Goal: Task Accomplishment & Management: Manage account settings

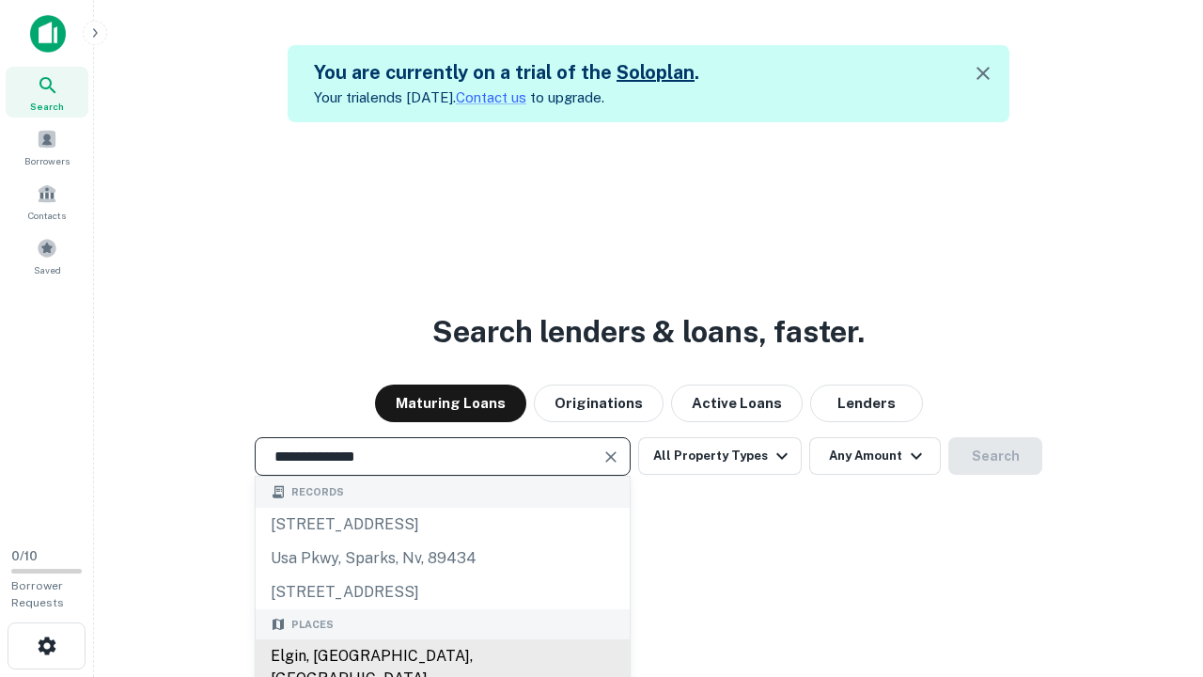
click at [442, 656] on div "Elgin, [GEOGRAPHIC_DATA], [GEOGRAPHIC_DATA]" at bounding box center [443, 667] width 374 height 56
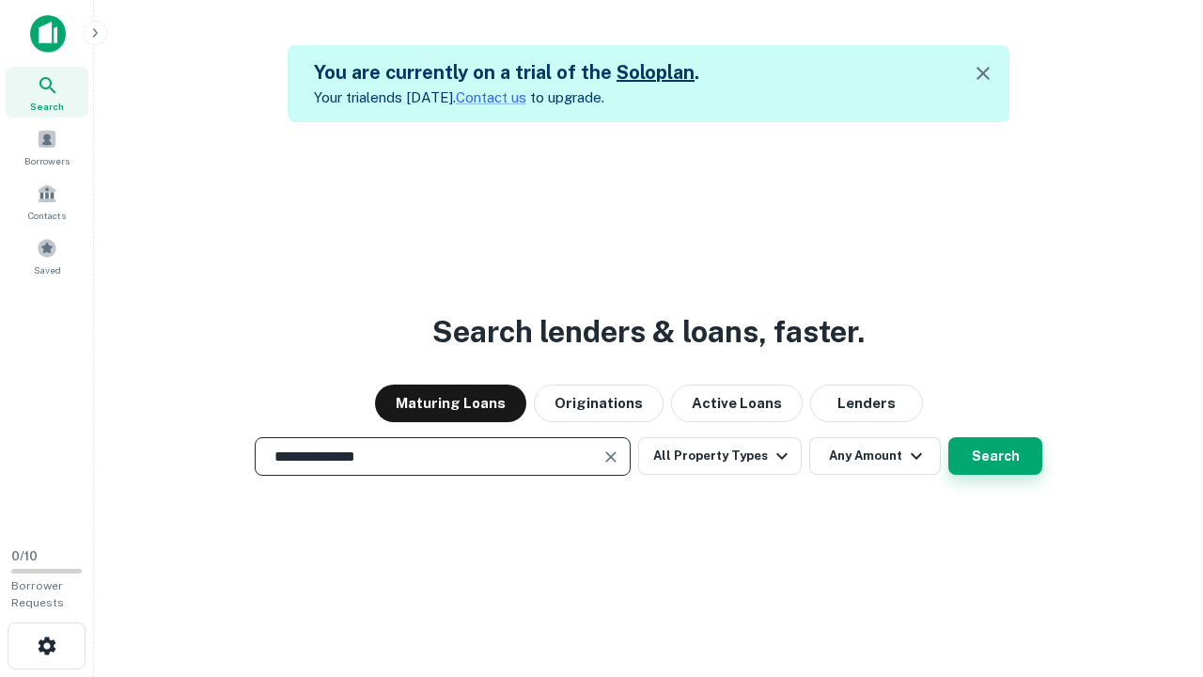
type input "**********"
click at [948, 437] on button "Search" at bounding box center [995, 456] width 94 height 38
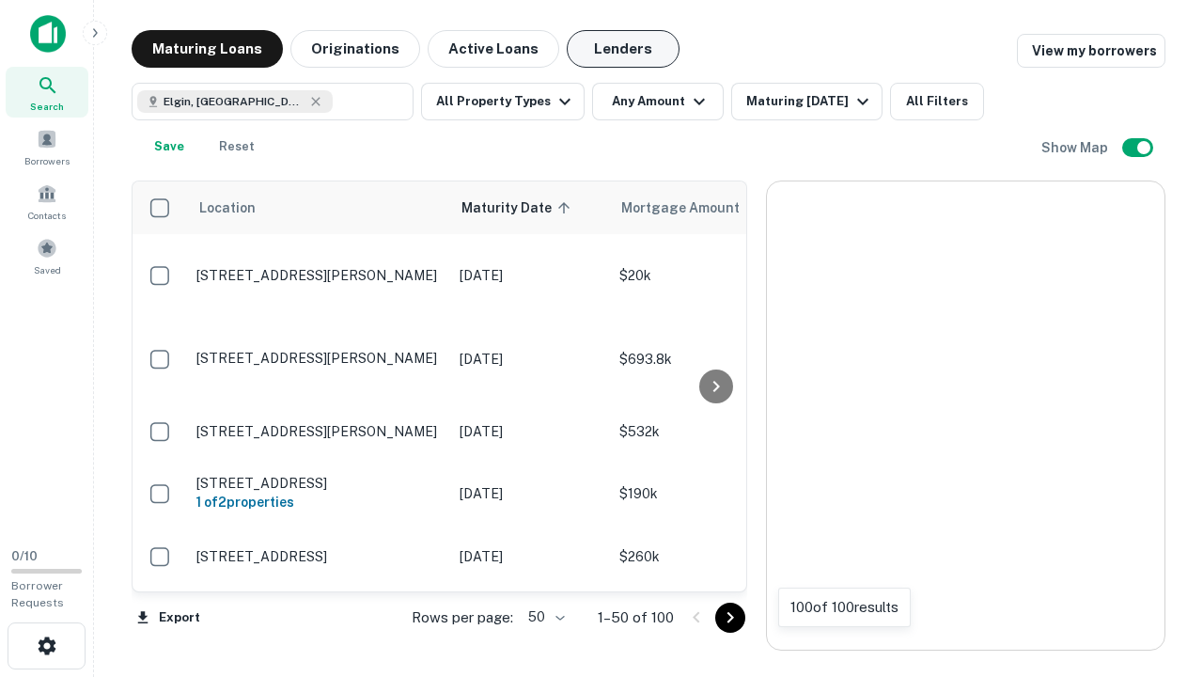
click at [623, 49] on button "Lenders" at bounding box center [623, 49] width 113 height 38
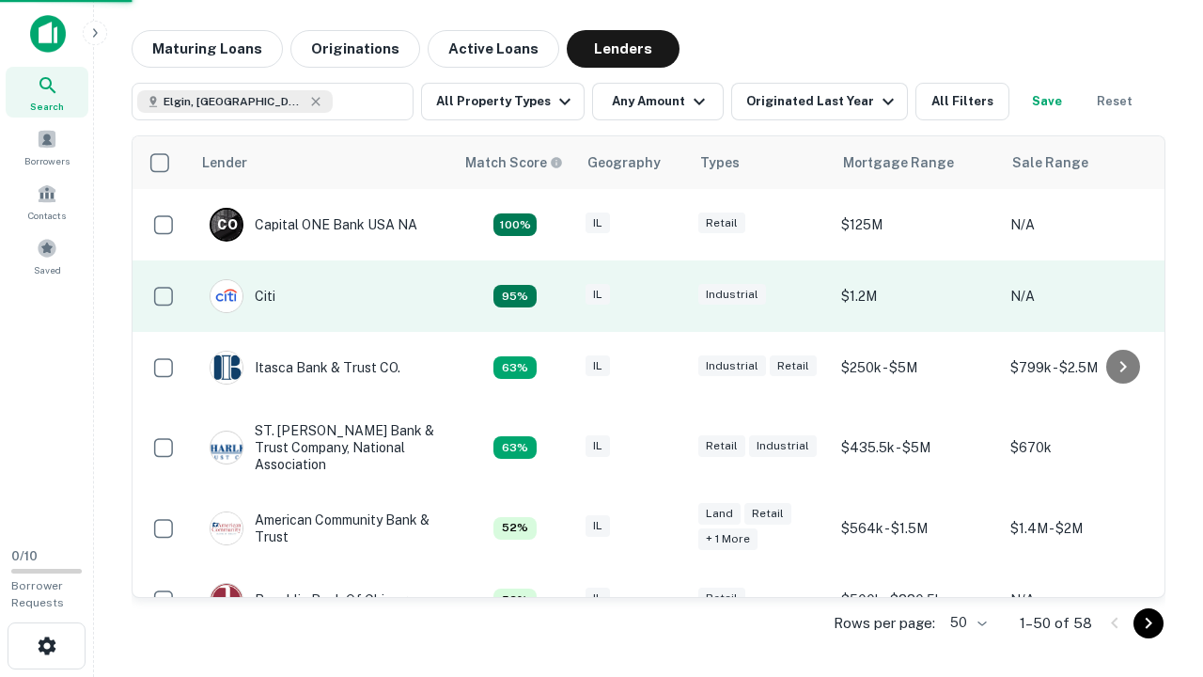
click at [667, 296] on div "IL" at bounding box center [633, 296] width 94 height 25
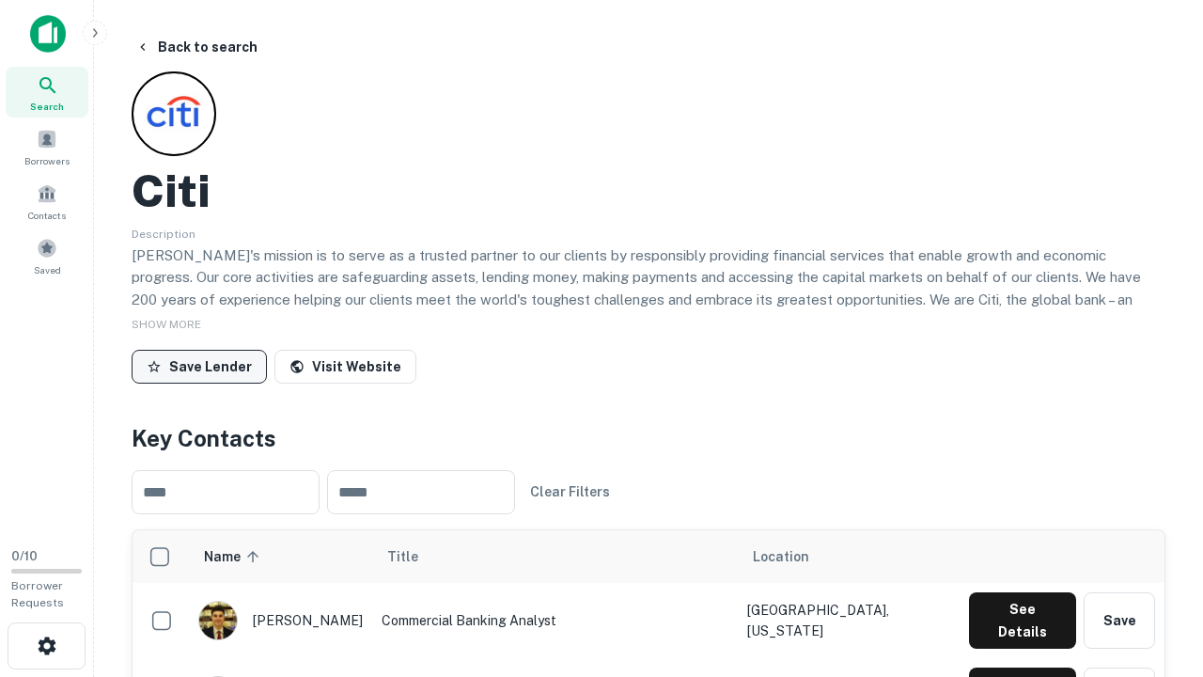
click at [199, 366] on button "Save Lender" at bounding box center [199, 367] width 135 height 34
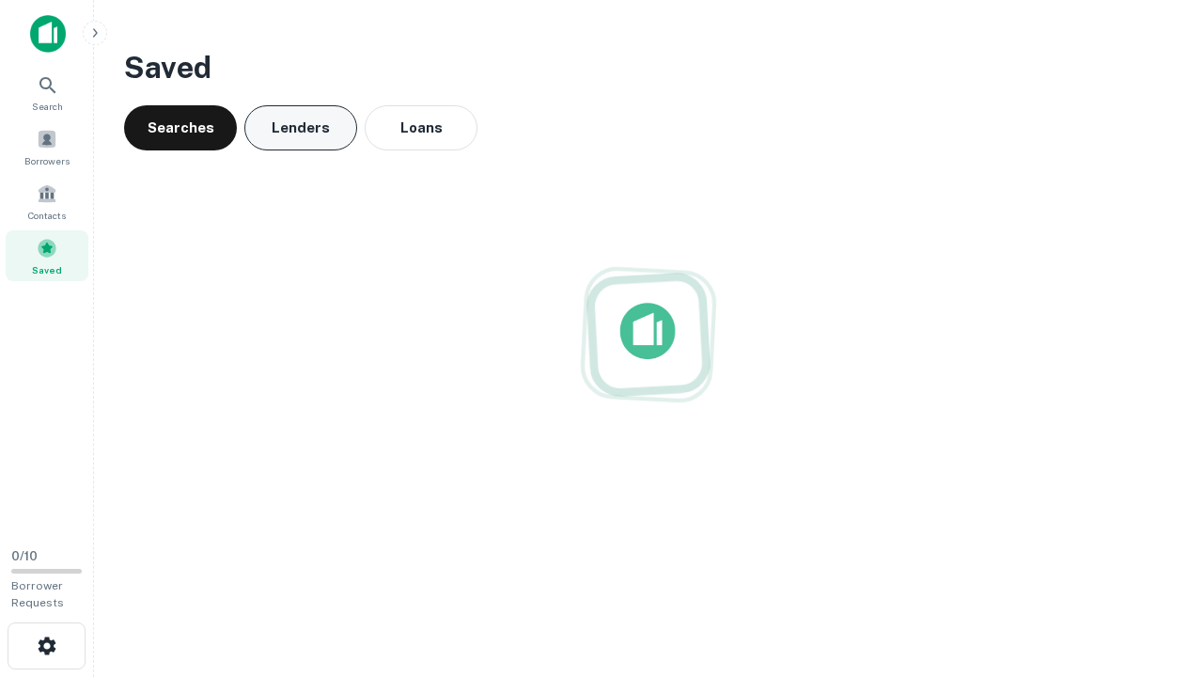
click at [301, 128] on button "Lenders" at bounding box center [300, 127] width 113 height 45
